Goal: Task Accomplishment & Management: Manage account settings

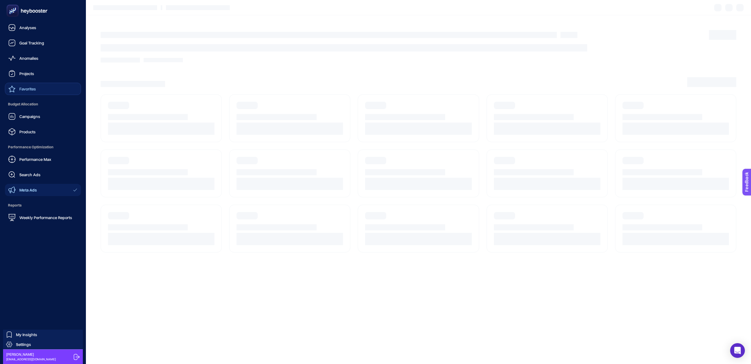
click at [21, 91] on div "Favorites" at bounding box center [22, 88] width 28 height 7
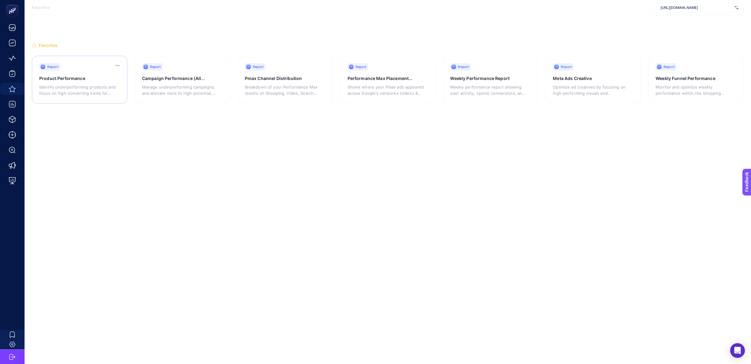
click at [82, 84] on p "Identify underperforming products and focus on high-converting items for better…" at bounding box center [77, 90] width 76 height 12
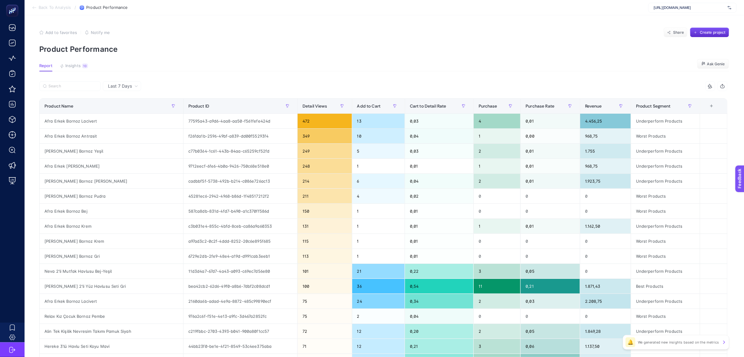
click at [40, 6] on span "Back To Analysis" at bounding box center [55, 7] width 32 height 5
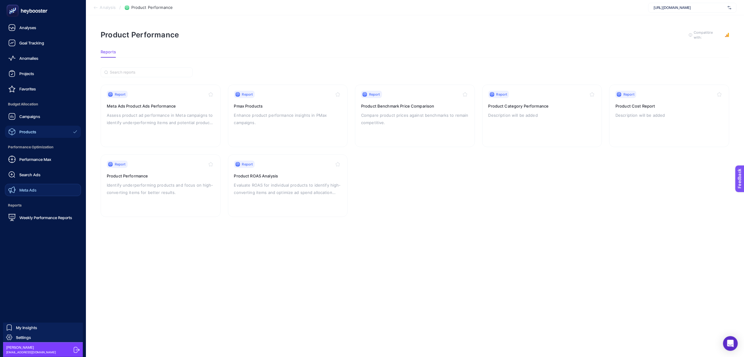
click at [41, 188] on link "Meta Ads" at bounding box center [43, 190] width 76 height 12
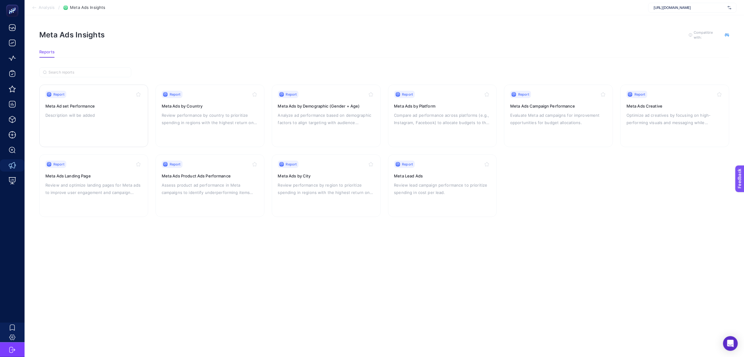
click at [114, 114] on p "Description will be added" at bounding box center [93, 115] width 97 height 7
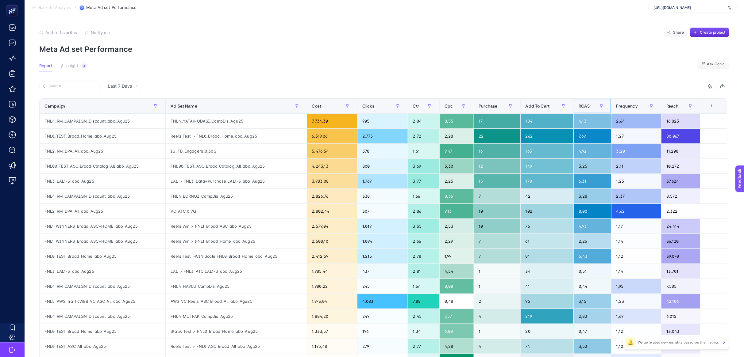
click at [590, 110] on div "ROAS" at bounding box center [593, 106] width 28 height 10
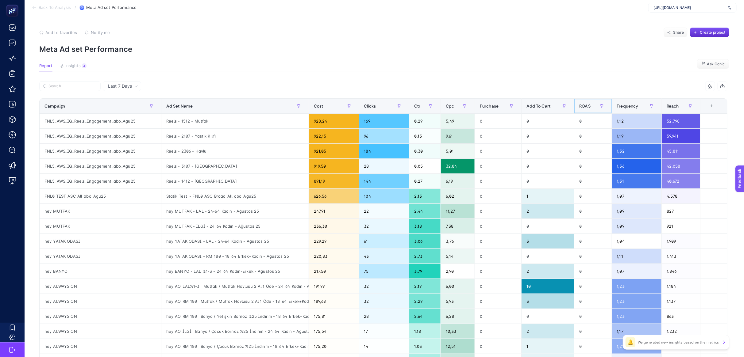
click at [591, 110] on div "ROAS" at bounding box center [592, 106] width 27 height 10
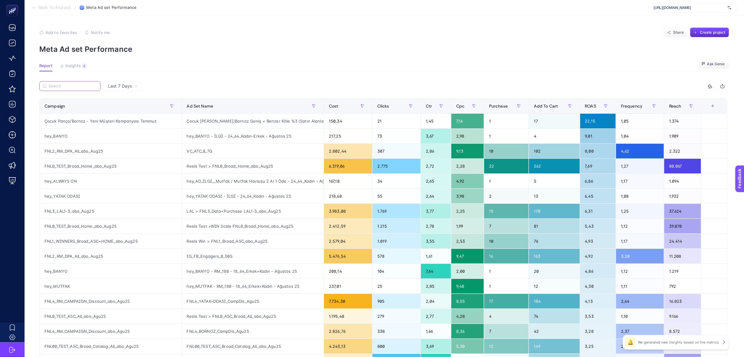
click at [75, 85] on input "Search" at bounding box center [72, 86] width 48 height 5
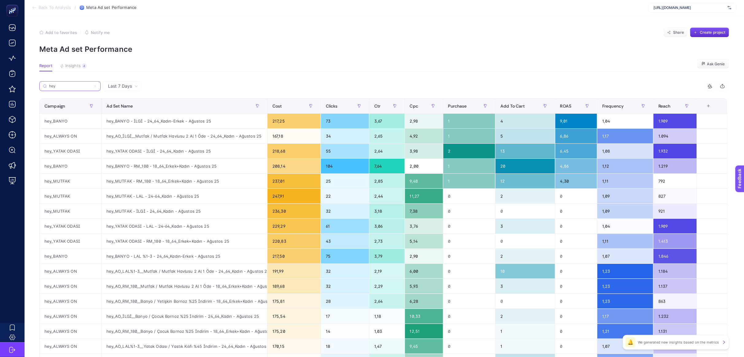
type input "hey"
drag, startPoint x: 267, startPoint y: 107, endPoint x: 315, endPoint y: 108, distance: 48.5
click at [315, 108] on div "hey 9 items selected Campaign Ad Set Name Cost Clicks Ctr Cpc Purchase Add To C…" at bounding box center [383, 263] width 688 height 364
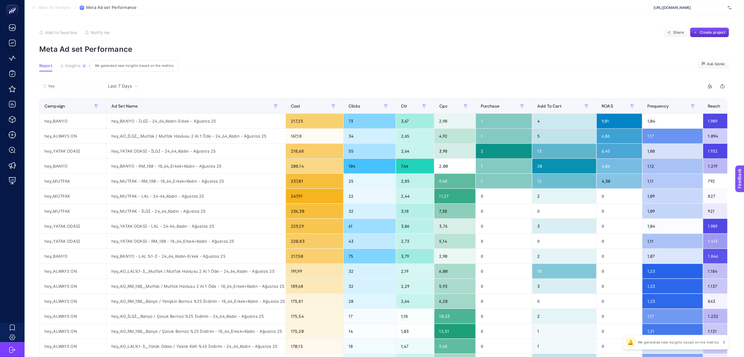
click at [71, 69] on button "Insights 4 We generated new insights based on the metrics" at bounding box center [73, 67] width 27 height 8
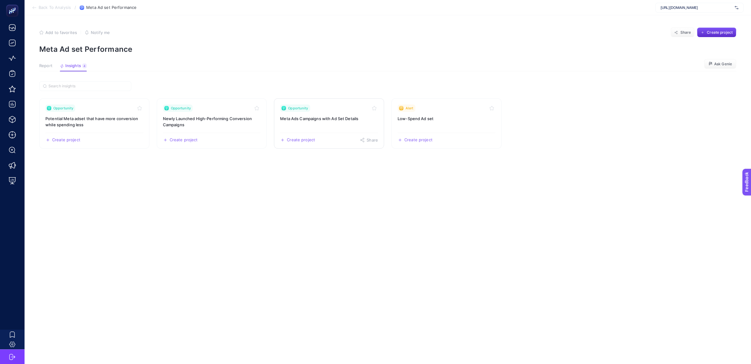
click at [304, 139] on span "Create project" at bounding box center [301, 140] width 28 height 5
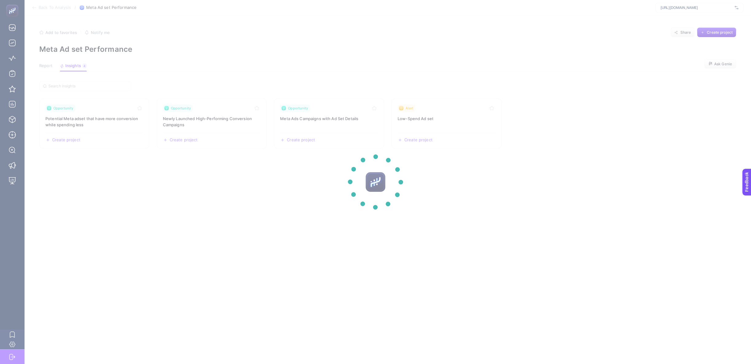
click at [579, 108] on section at bounding box center [375, 182] width 751 height 364
click at [560, 112] on section at bounding box center [375, 182] width 751 height 364
click at [213, 207] on section at bounding box center [375, 182] width 751 height 364
drag, startPoint x: 213, startPoint y: 207, endPoint x: 185, endPoint y: 190, distance: 32.6
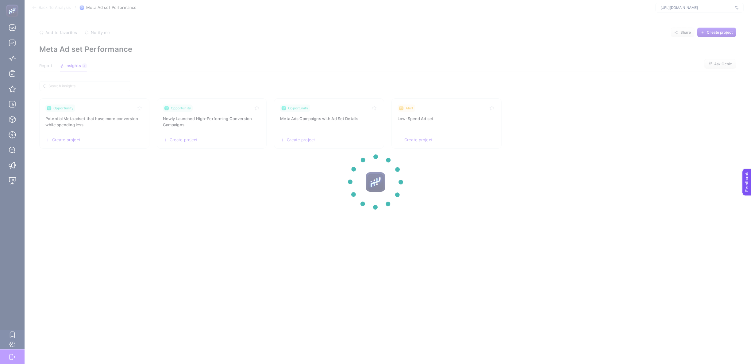
click at [211, 208] on section at bounding box center [375, 182] width 751 height 364
drag, startPoint x: 5, startPoint y: 21, endPoint x: 7, endPoint y: 25, distance: 4.4
click at [7, 25] on section at bounding box center [375, 182] width 751 height 364
click at [21, 29] on section at bounding box center [375, 182] width 751 height 364
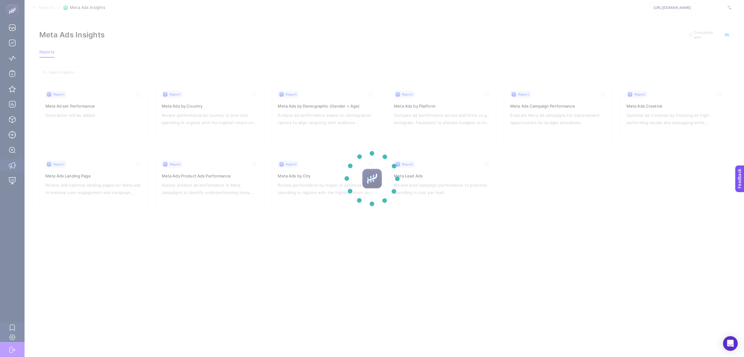
click at [9, 28] on section at bounding box center [372, 178] width 744 height 357
click at [16, 45] on section at bounding box center [372, 178] width 744 height 357
click at [12, 13] on section at bounding box center [372, 178] width 744 height 357
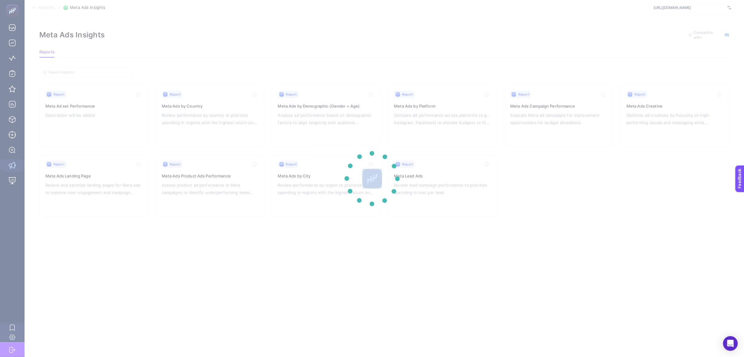
click at [12, 13] on section at bounding box center [372, 178] width 744 height 357
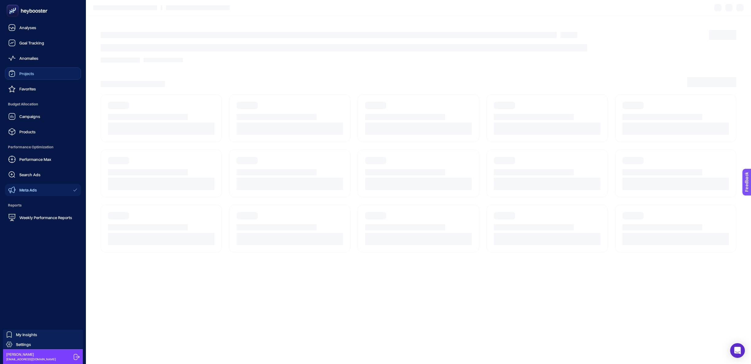
click at [35, 73] on link "Projects" at bounding box center [43, 73] width 76 height 12
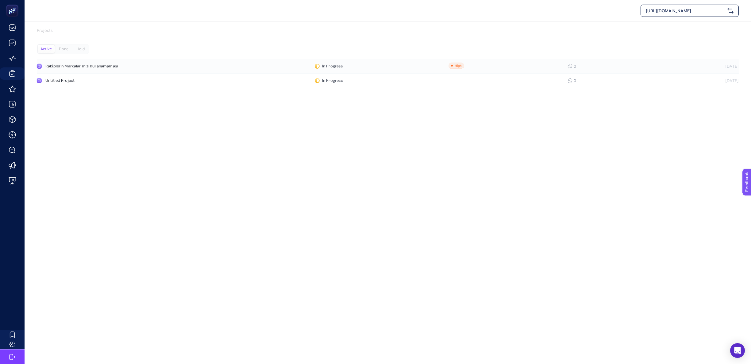
click at [229, 64] on link "Rakiplerin Markalarımızı kullanamaması In Progress 0 [DATE]" at bounding box center [388, 66] width 702 height 15
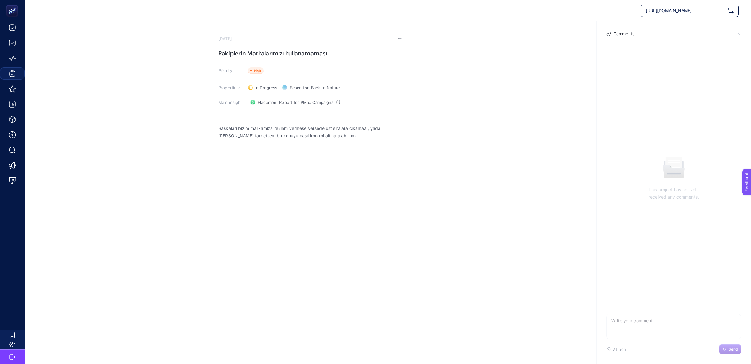
drag, startPoint x: 215, startPoint y: 127, endPoint x: 377, endPoint y: 127, distance: 162.3
click at [377, 127] on section "[DATE] Rakiplerin Markalarımızı kullanamaması Priority: Priority Properties: In…" at bounding box center [388, 132] width 726 height 222
click at [352, 128] on p "Başkaları bizim markamıza reklam vermese versede üst sıralara cıkamaa , yada [P…" at bounding box center [310, 132] width 184 height 15
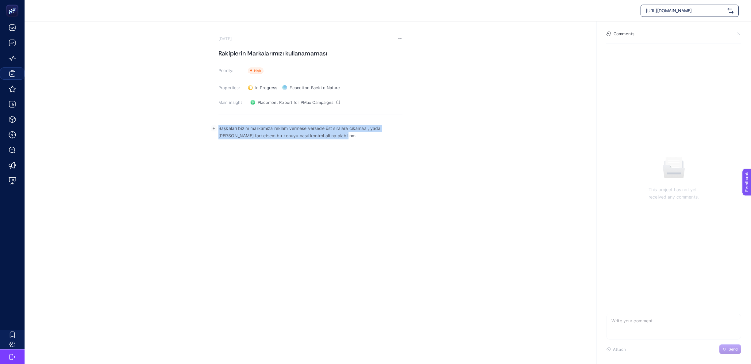
click at [352, 128] on p "Başkaları bizim markamıza reklam vermese versede üst sıralara cıkamaa , yada [P…" at bounding box center [310, 132] width 184 height 15
drag, startPoint x: 309, startPoint y: 136, endPoint x: 303, endPoint y: 136, distance: 6.2
click at [309, 136] on p "Başkaları bizim markamıza reklam vermese versede üst sıralara cıkamaa , yada [P…" at bounding box center [310, 132] width 184 height 15
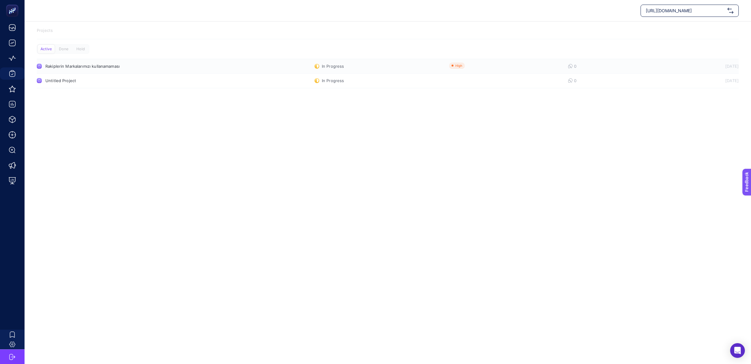
click at [156, 64] on div "Rakiplerin Markalarımızı kullanamaması" at bounding box center [116, 66] width 142 height 5
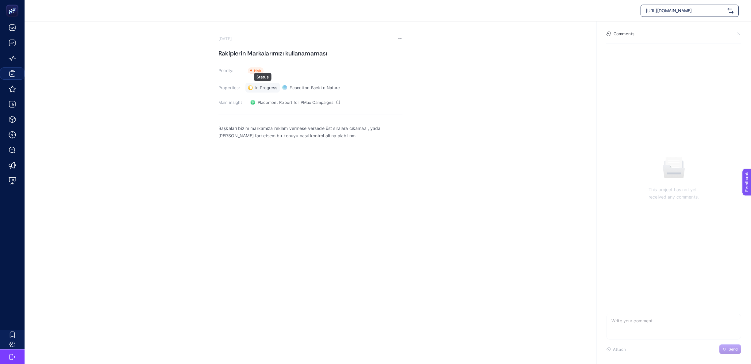
click at [268, 87] on span "In Progress" at bounding box center [266, 87] width 22 height 5
click at [260, 111] on span "Done" at bounding box center [263, 110] width 11 height 5
click at [159, 92] on section "[DATE] Rakiplerin Markalarımızı kullanamaması Priority: Priority Properties: Do…" at bounding box center [388, 132] width 726 height 222
click at [482, 82] on section "[DATE] Rakiplerin Markalarımızı kullanamaması Priority: Priority Properties: Do…" at bounding box center [388, 132] width 726 height 222
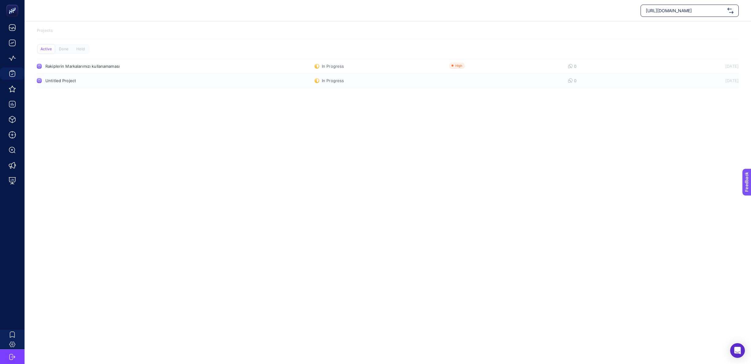
click at [152, 79] on div "Untitled Project" at bounding box center [116, 80] width 142 height 5
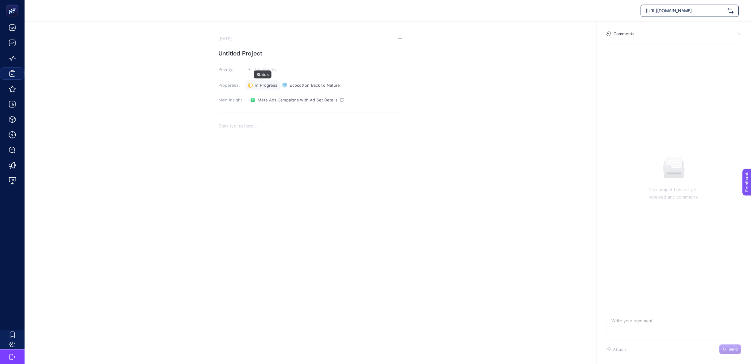
click at [273, 86] on span "In Progress" at bounding box center [266, 85] width 22 height 5
click at [268, 105] on span "Done" at bounding box center [263, 107] width 11 height 5
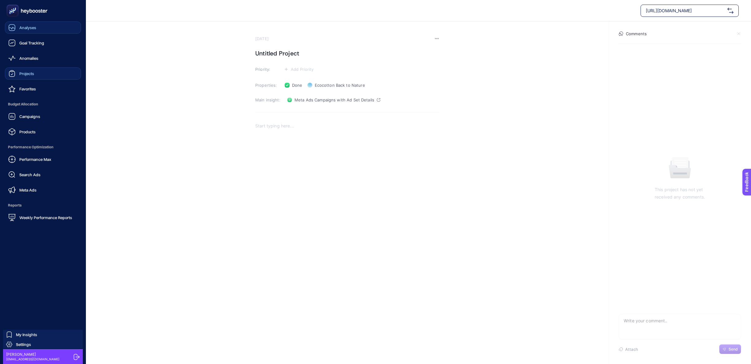
click at [31, 32] on link "Analyses" at bounding box center [43, 27] width 76 height 12
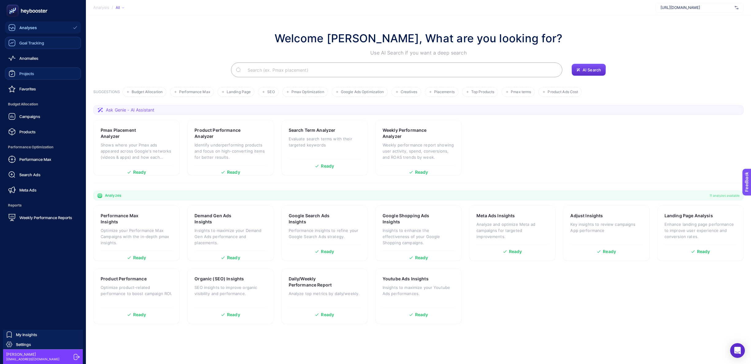
click at [34, 42] on span "Goal Tracking" at bounding box center [31, 42] width 25 height 5
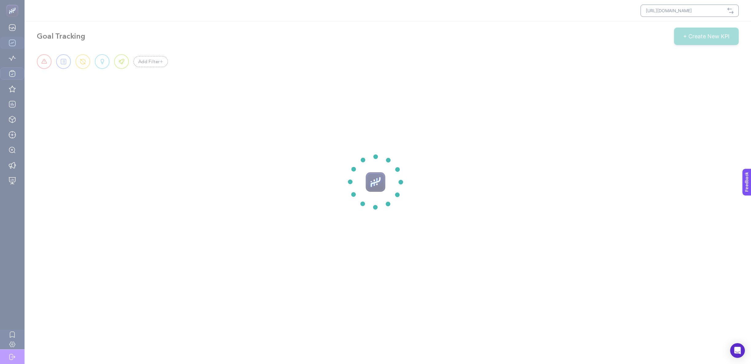
click at [10, 28] on section at bounding box center [375, 182] width 751 height 364
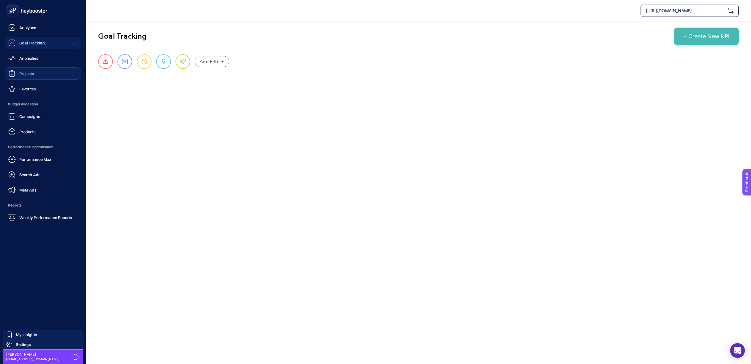
click at [8, 29] on icon at bounding box center [11, 27] width 7 height 7
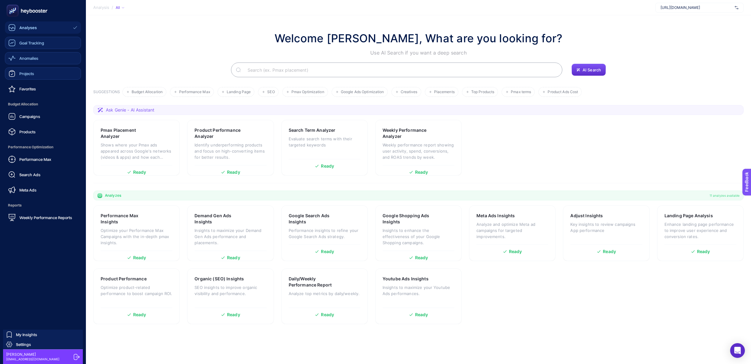
click at [43, 58] on link "Anomalies" at bounding box center [43, 58] width 76 height 12
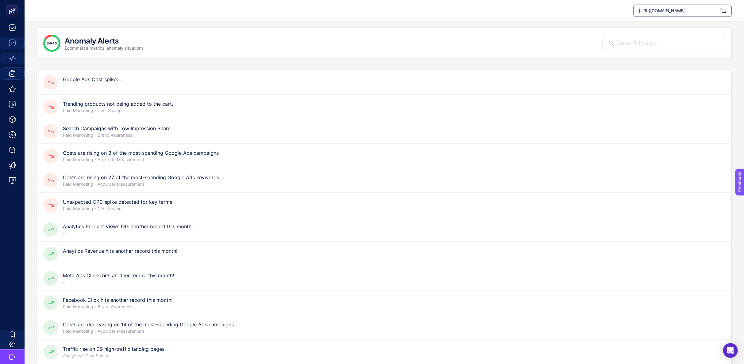
click at [167, 133] on p "Paid Marketing - Brand Awareness" at bounding box center [117, 135] width 108 height 6
